Goal: Task Accomplishment & Management: Use online tool/utility

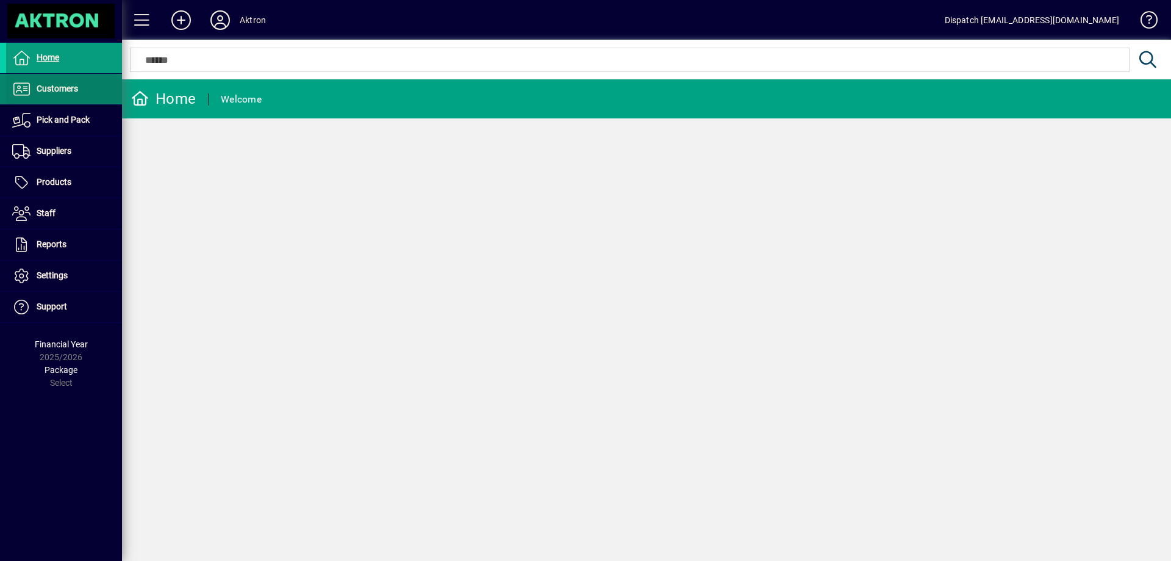
click at [68, 103] on span at bounding box center [64, 88] width 116 height 29
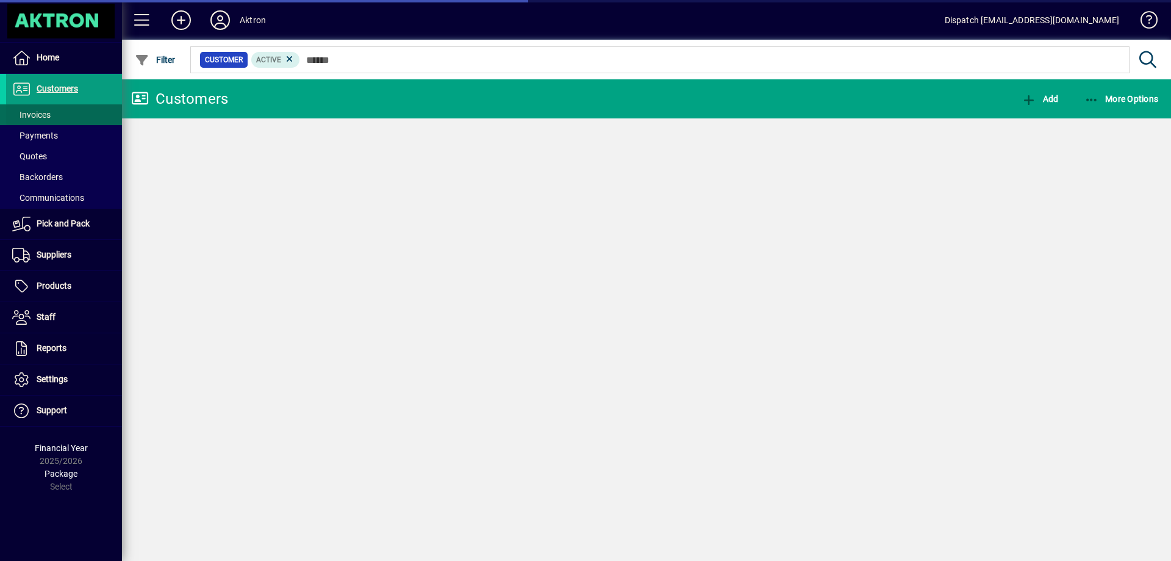
click at [66, 115] on span at bounding box center [64, 114] width 116 height 29
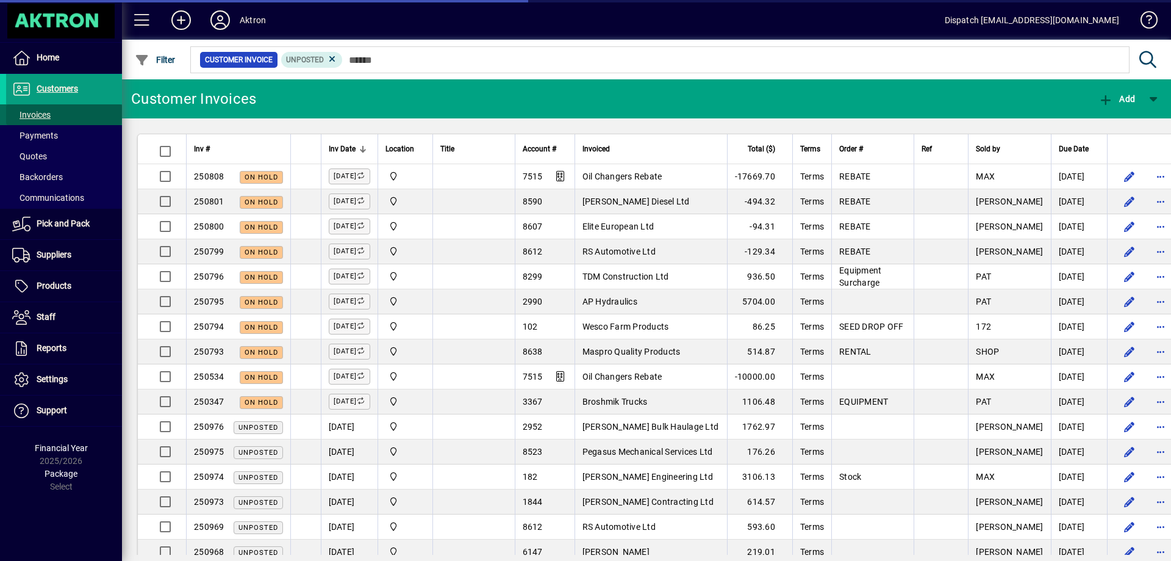
click at [42, 112] on span "Invoices" at bounding box center [31, 115] width 38 height 10
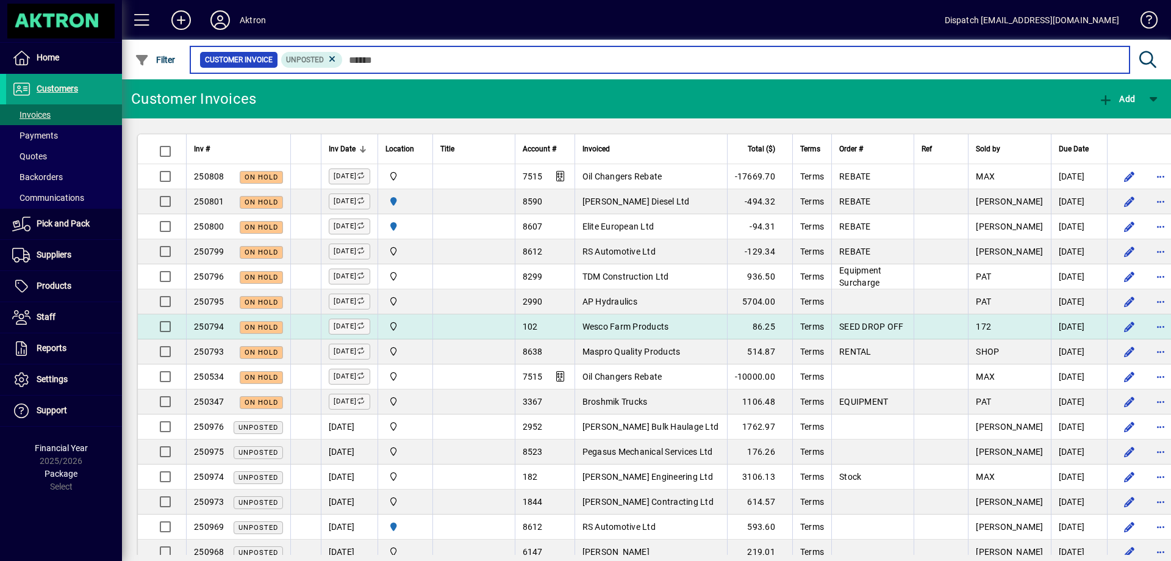
scroll to position [61, 0]
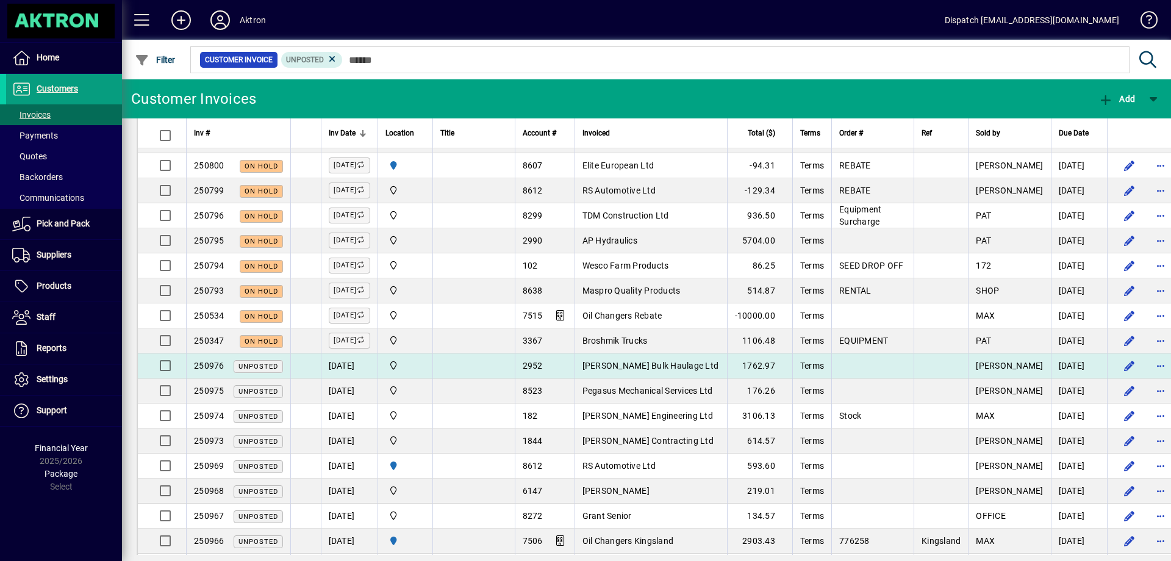
click at [640, 367] on span "[PERSON_NAME] Bulk Haulage Ltd" at bounding box center [651, 366] width 137 height 10
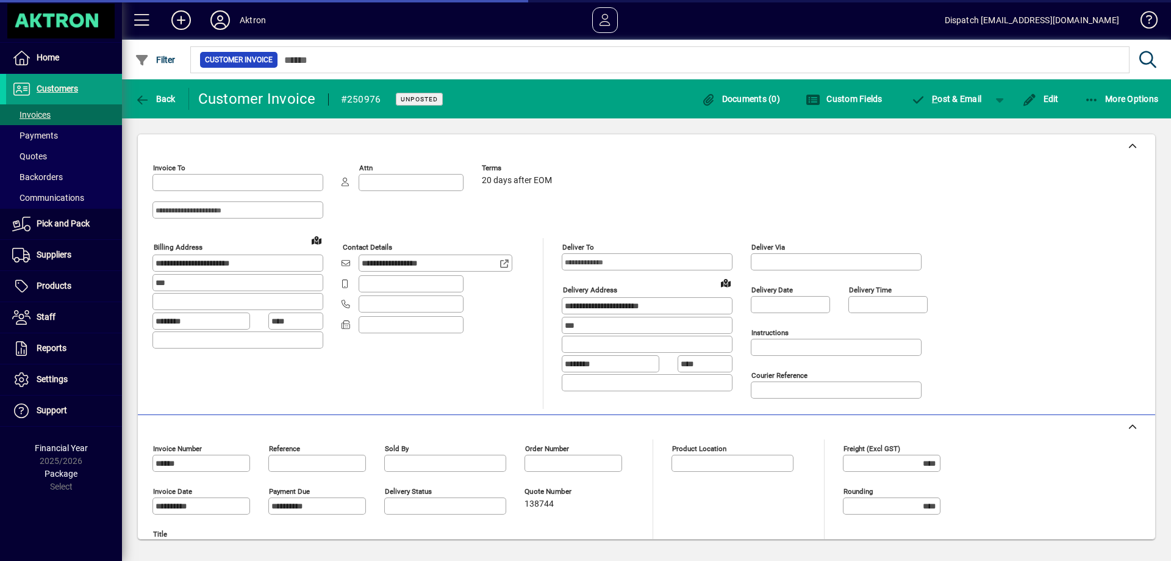
type input "**********"
type input "*******"
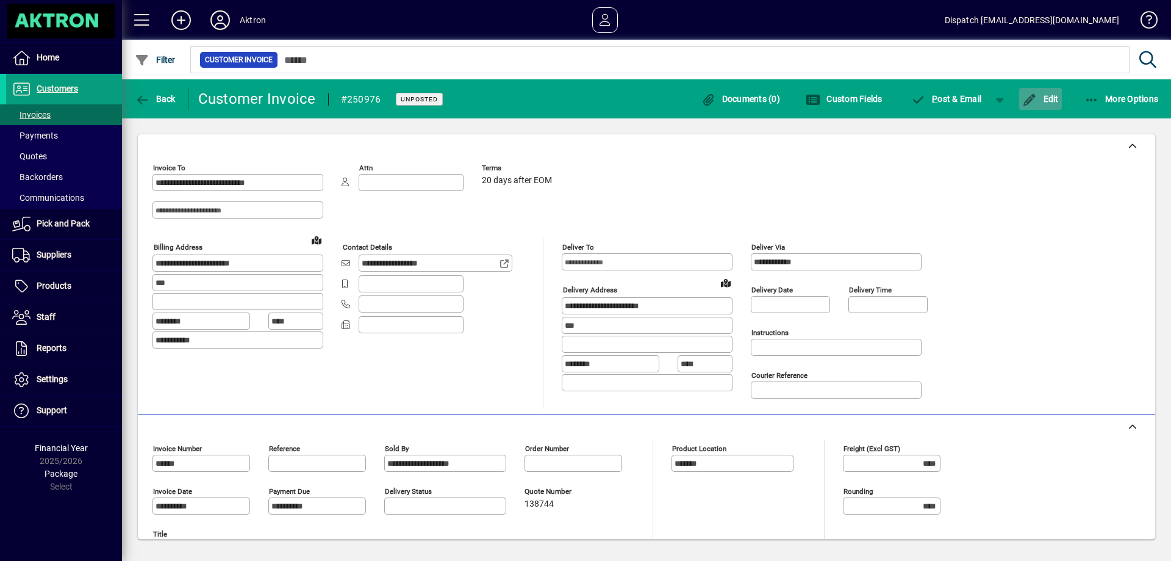
click at [1031, 107] on span "button" at bounding box center [1040, 98] width 43 height 29
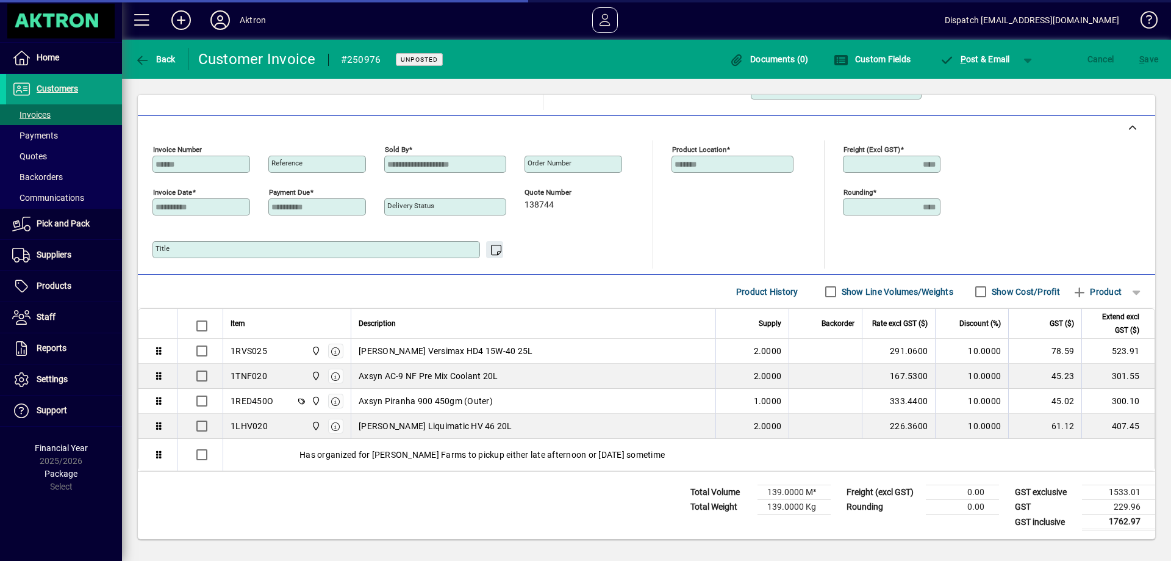
scroll to position [260, 0]
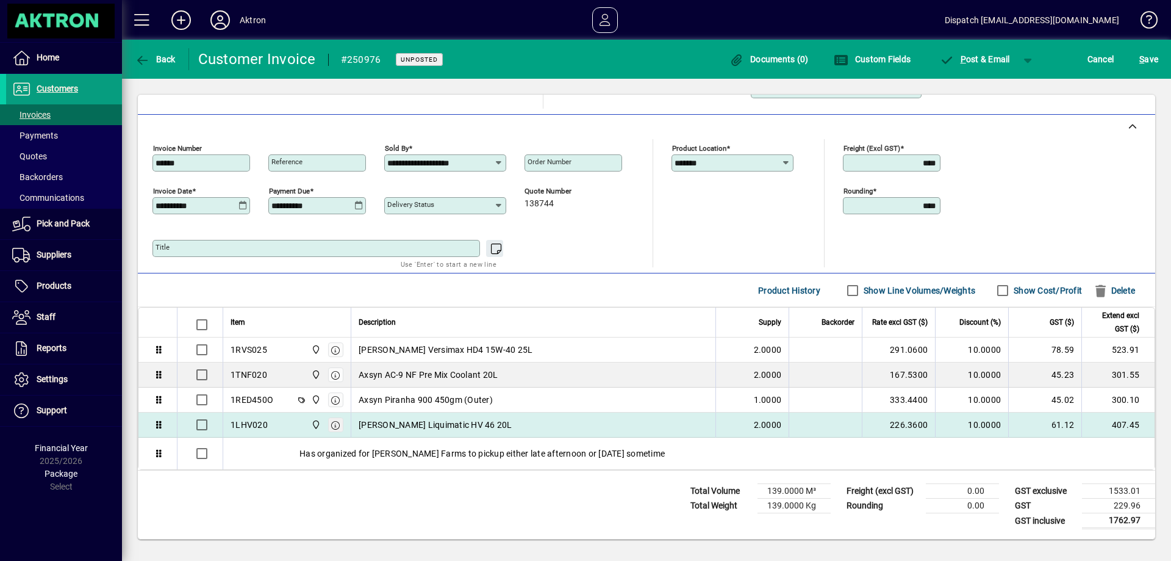
click at [335, 425] on icon "button" at bounding box center [336, 425] width 11 height 9
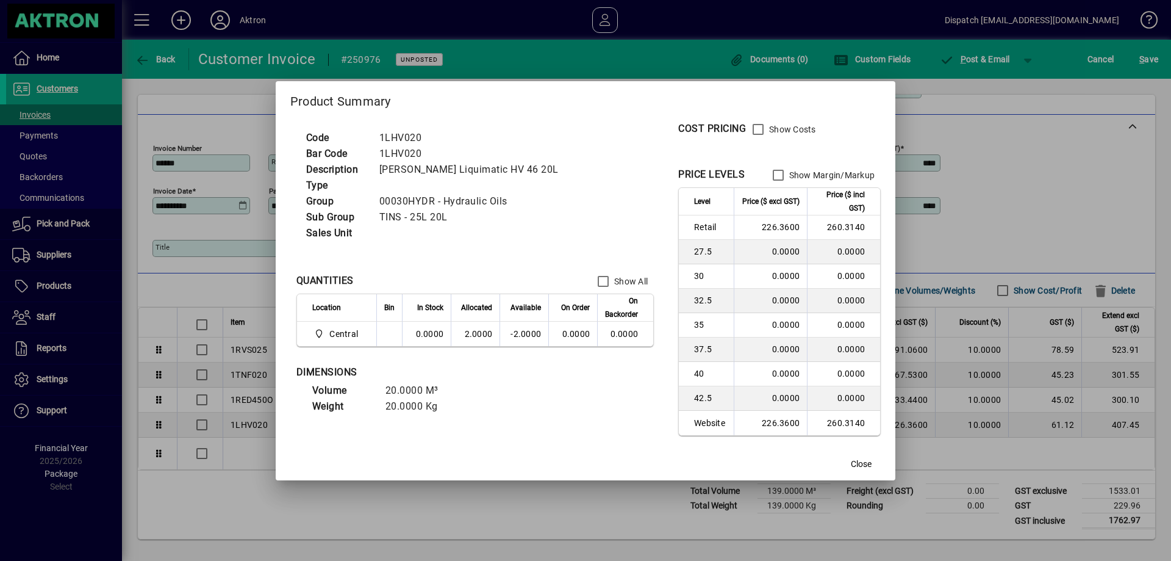
click at [941, 149] on div at bounding box center [585, 280] width 1171 height 561
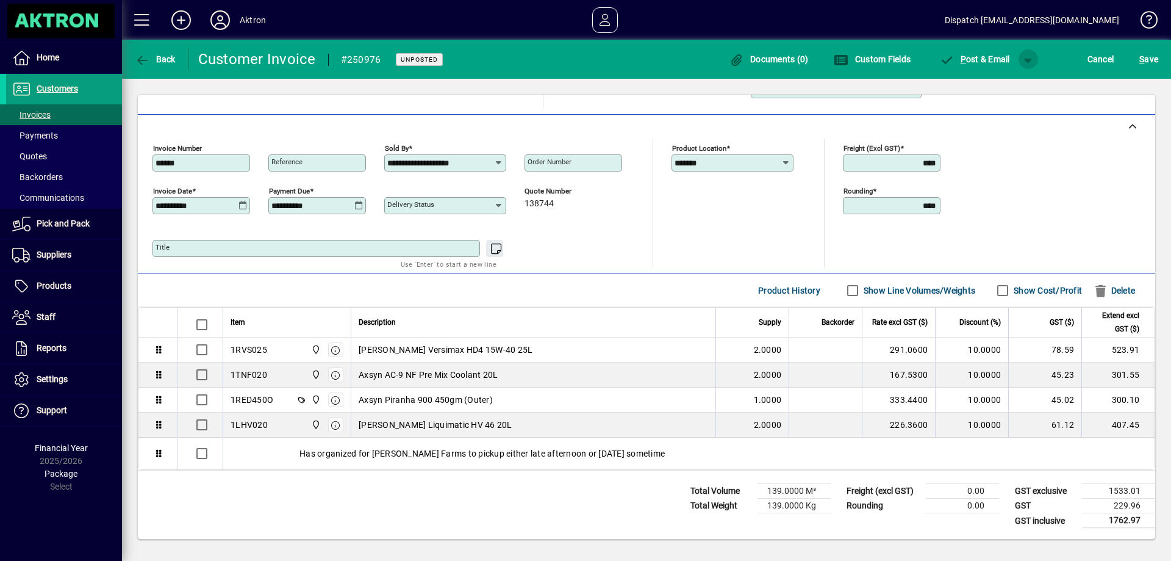
click at [1030, 57] on span "button" at bounding box center [1028, 59] width 29 height 29
click at [1030, 57] on div at bounding box center [585, 280] width 1171 height 561
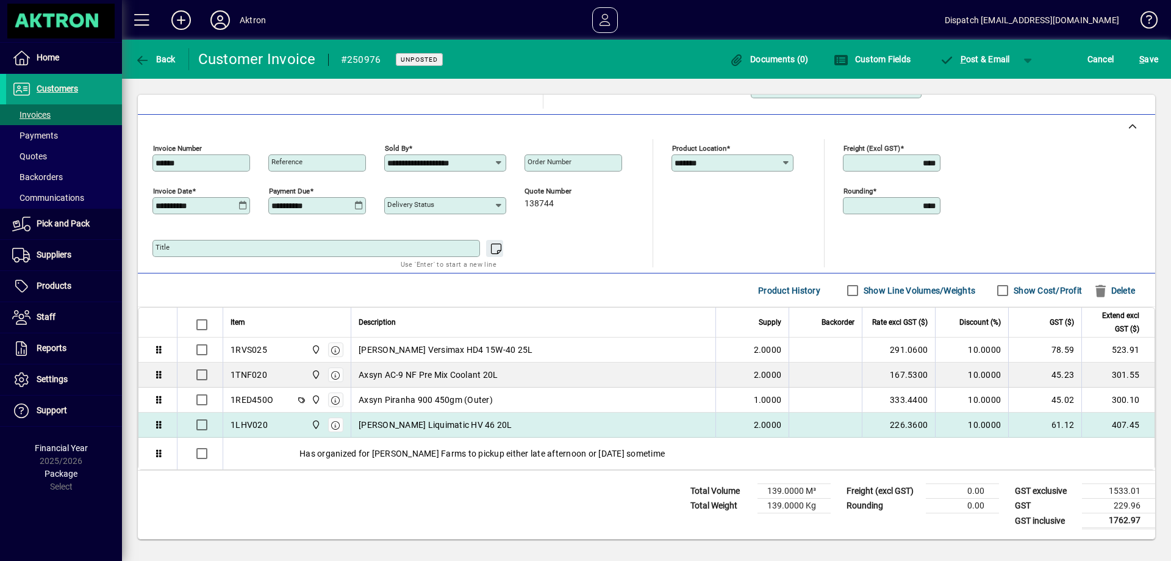
click at [381, 429] on span "[PERSON_NAME] Liquimatic HV 46 20L" at bounding box center [436, 424] width 154 height 12
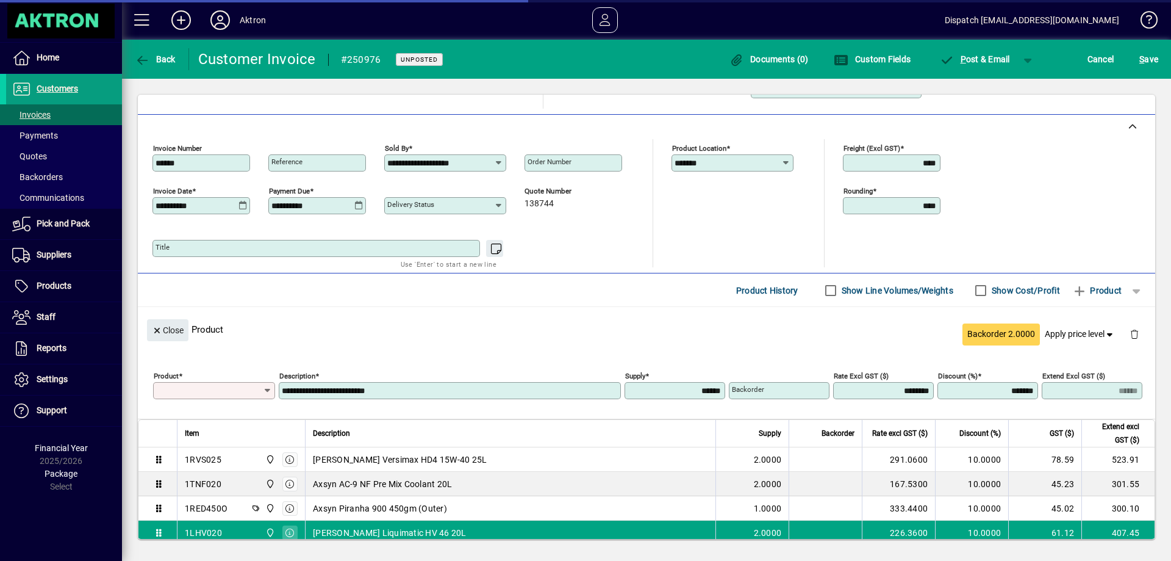
type input "*******"
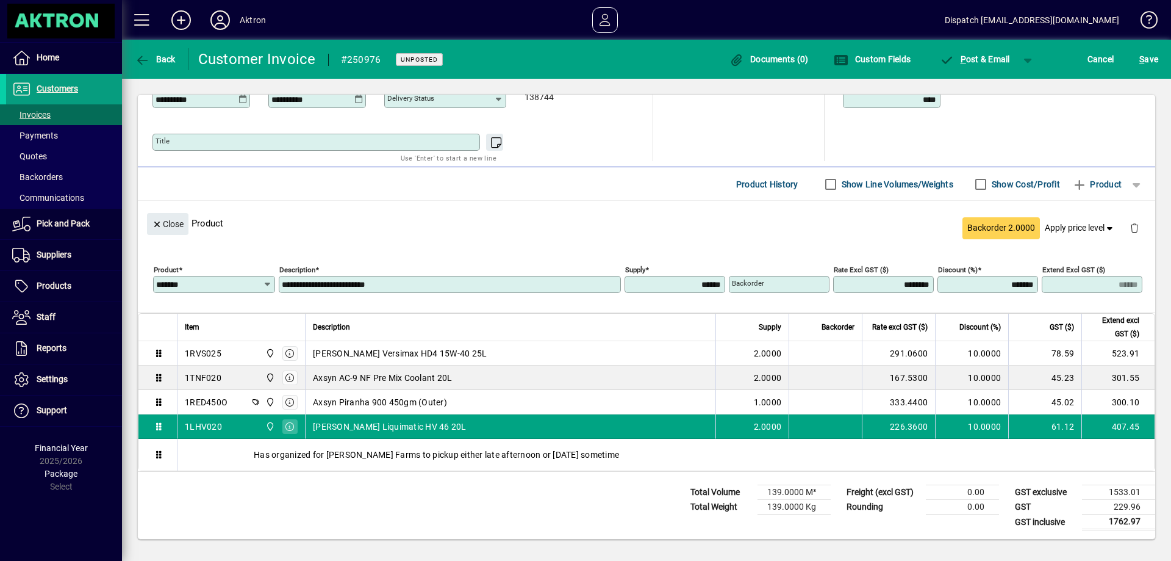
scroll to position [368, 0]
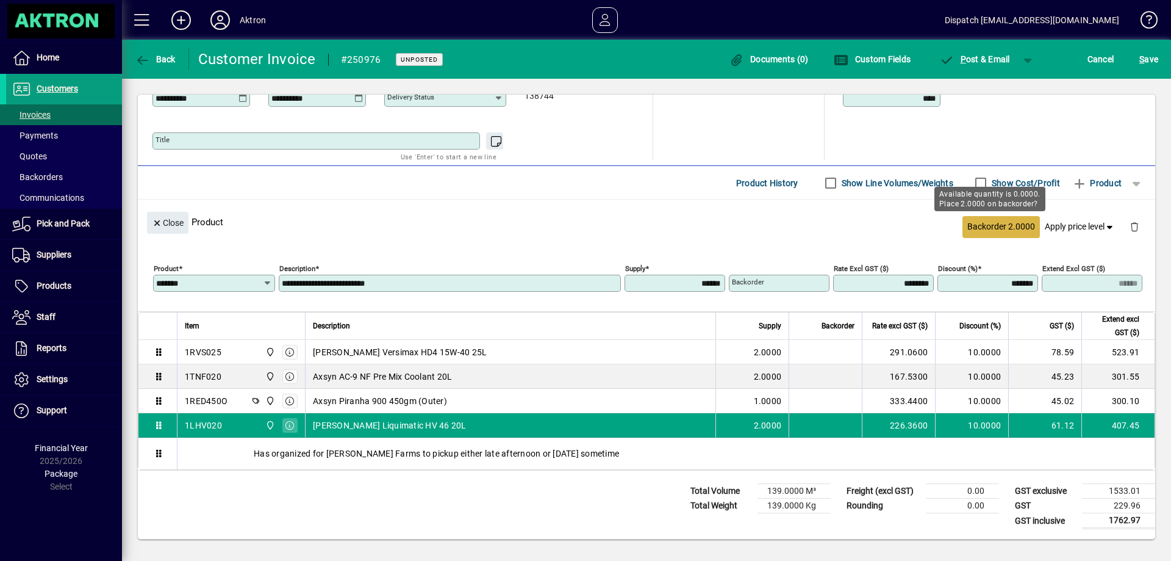
click at [984, 231] on span "Backorder 2.0000" at bounding box center [1002, 226] width 68 height 13
type input "******"
type input "****"
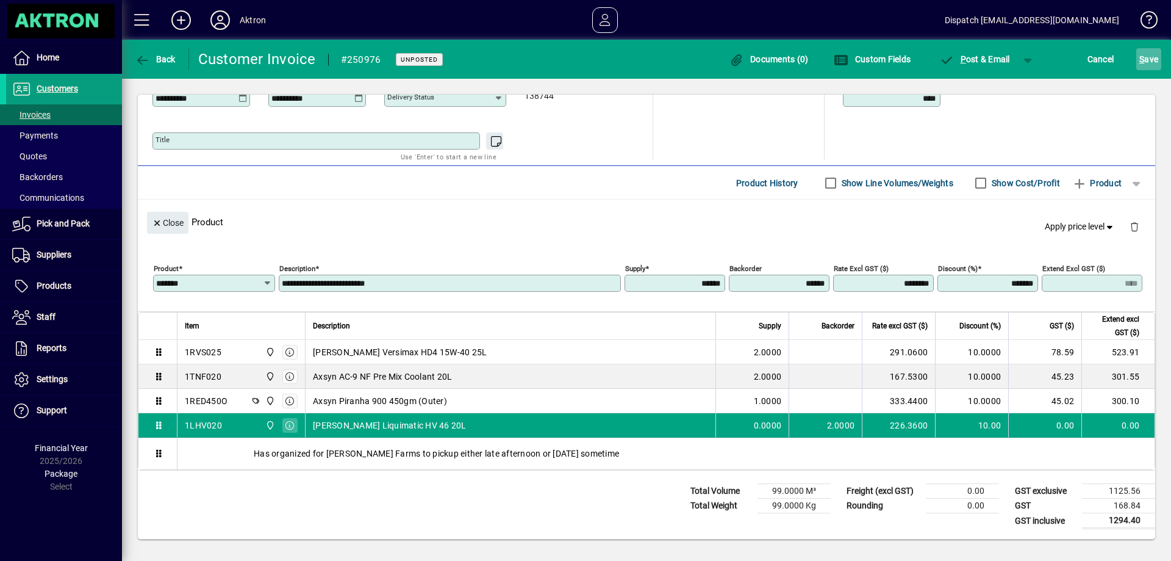
click at [1142, 67] on span "S ave" at bounding box center [1149, 59] width 19 height 20
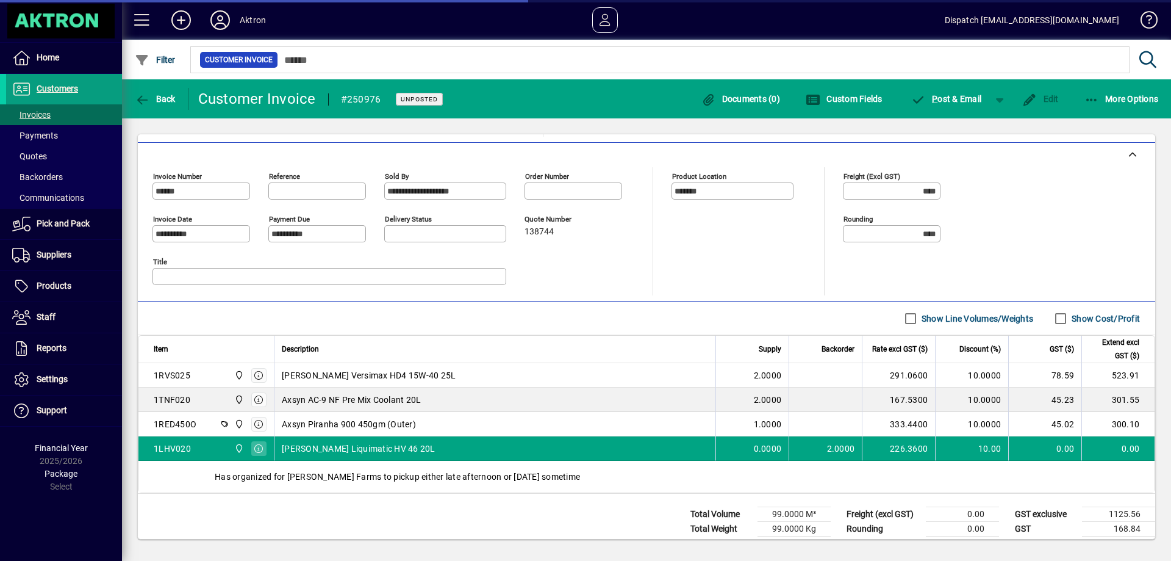
scroll to position [295, 0]
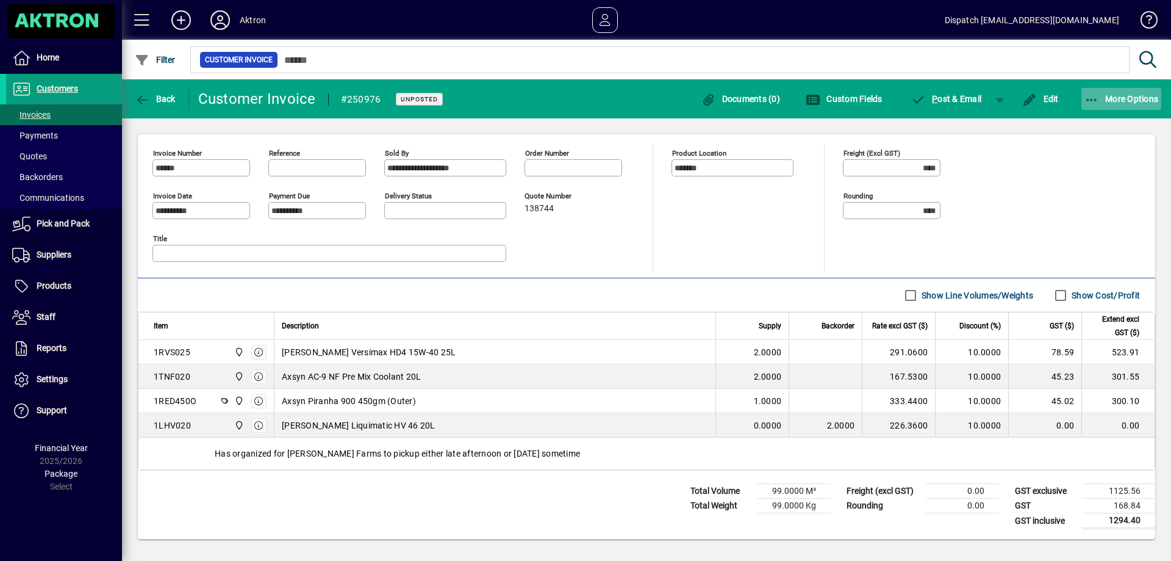
click at [1086, 98] on icon "button" at bounding box center [1092, 100] width 15 height 12
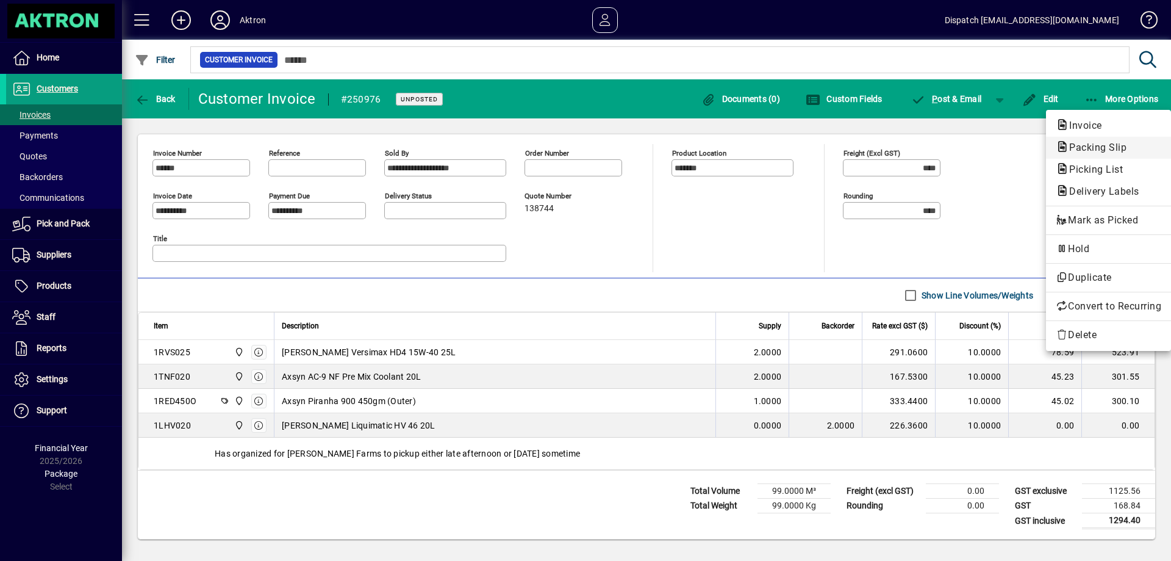
click at [1107, 146] on span "Packing Slip" at bounding box center [1094, 148] width 77 height 12
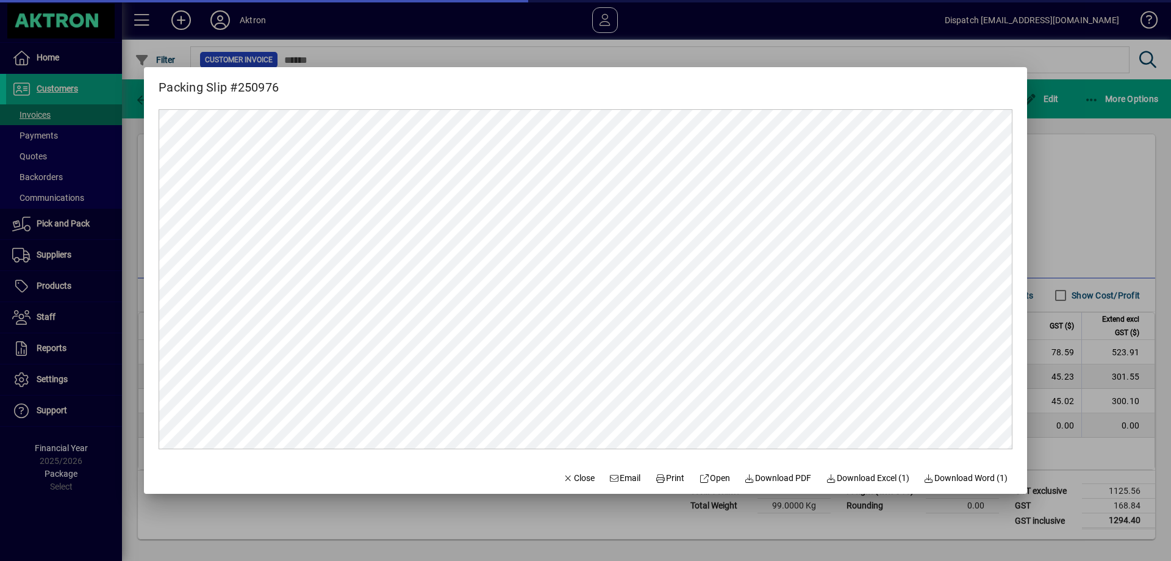
scroll to position [0, 0]
click at [659, 467] on span at bounding box center [669, 477] width 39 height 29
click at [1083, 210] on div at bounding box center [585, 280] width 1171 height 561
